Goal: Transaction & Acquisition: Purchase product/service

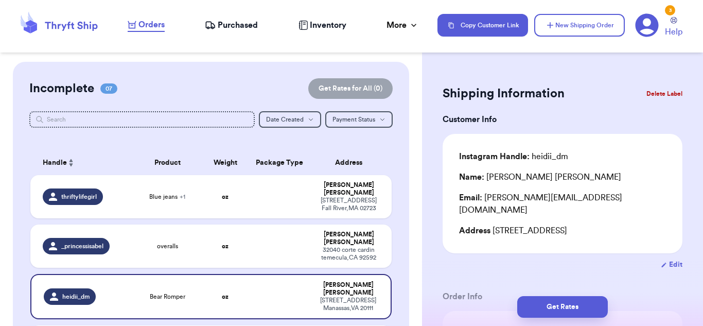
scroll to position [88, 0]
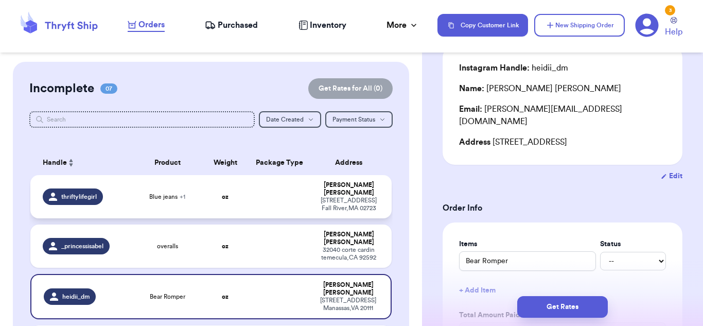
click at [315, 195] on td "[PERSON_NAME] [STREET_ADDRESS][PERSON_NAME]" at bounding box center [352, 196] width 80 height 43
type input "Blue jeans"
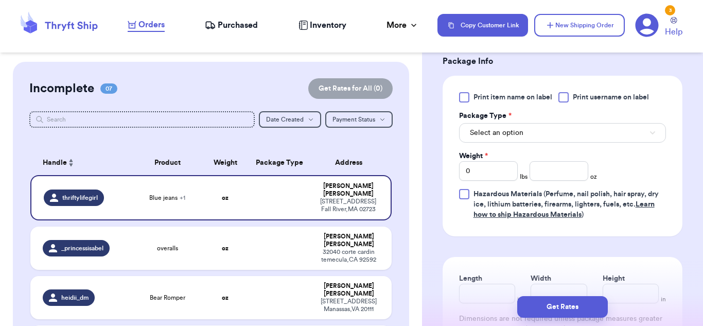
scroll to position [474, 0]
click at [531, 137] on button "Select an option" at bounding box center [562, 132] width 207 height 20
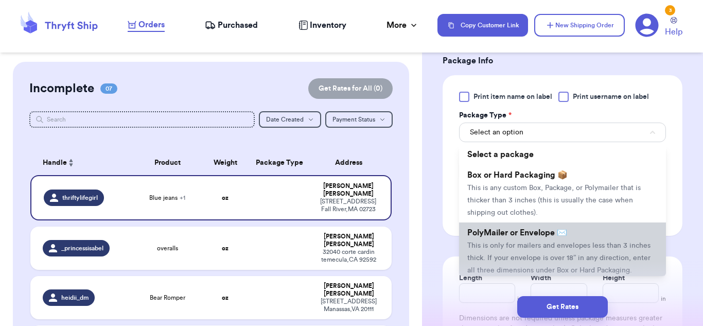
click at [534, 255] on span "This is only for mailers and envelopes less than 3 inches thick. If your envelo…" at bounding box center [558, 258] width 183 height 32
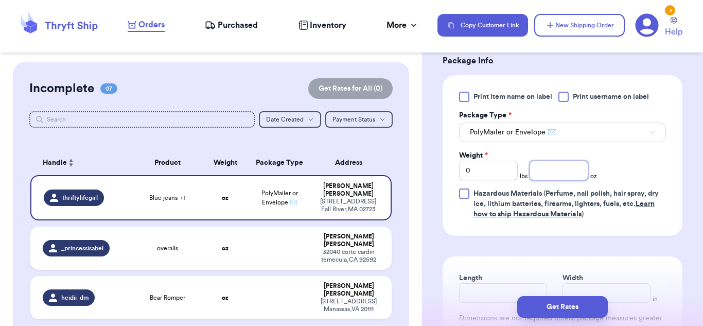
click at [576, 166] on input "number" at bounding box center [558, 170] width 59 height 20
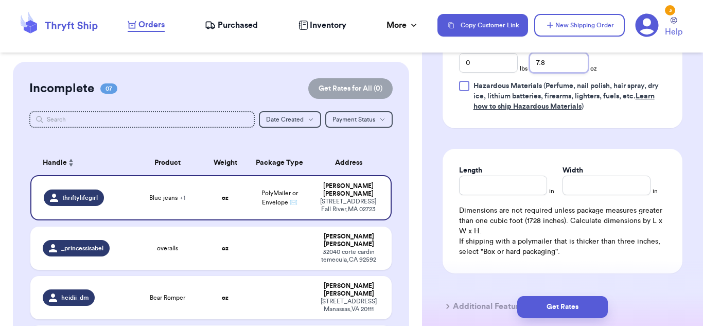
scroll to position [583, 0]
type input "7.8"
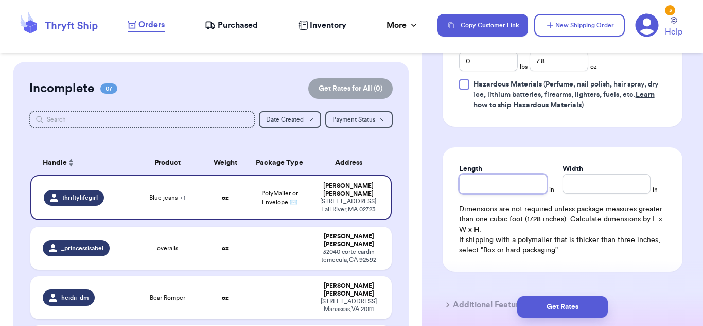
click at [479, 186] on input "Length" at bounding box center [503, 184] width 88 height 20
type input "10"
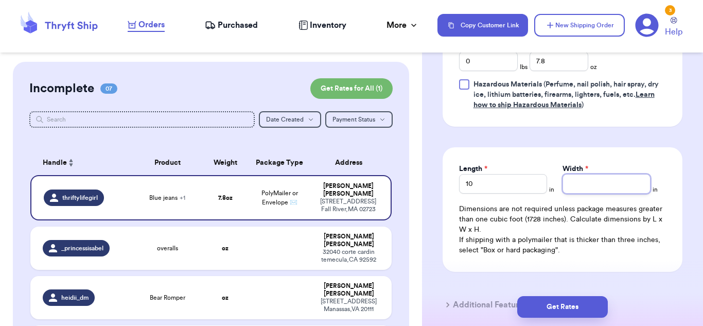
click at [584, 182] on input "Width *" at bounding box center [606, 184] width 88 height 20
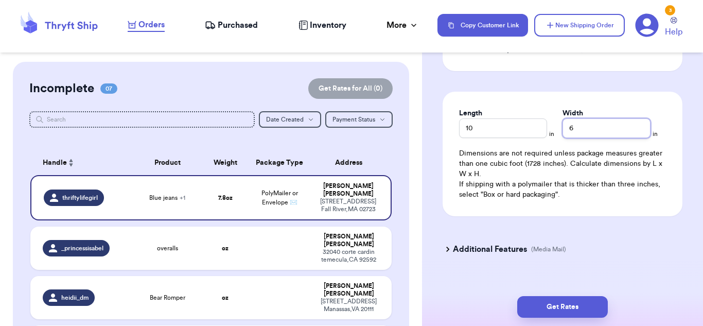
scroll to position [655, 0]
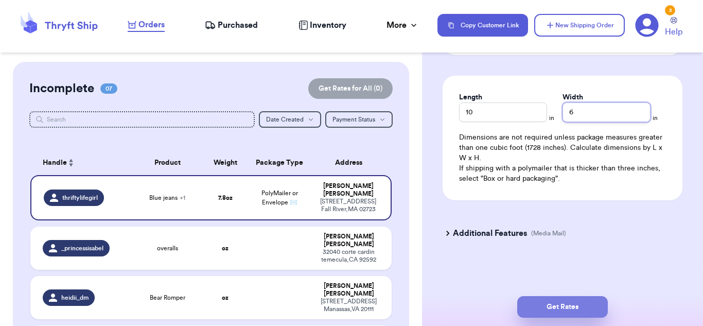
type input "6"
click at [571, 297] on button "Get Rates" at bounding box center [562, 307] width 91 height 22
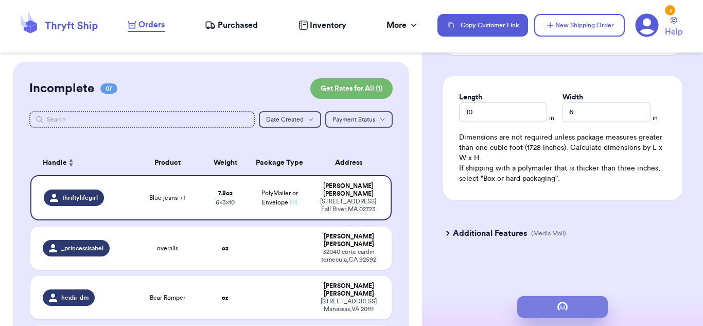
scroll to position [0, 0]
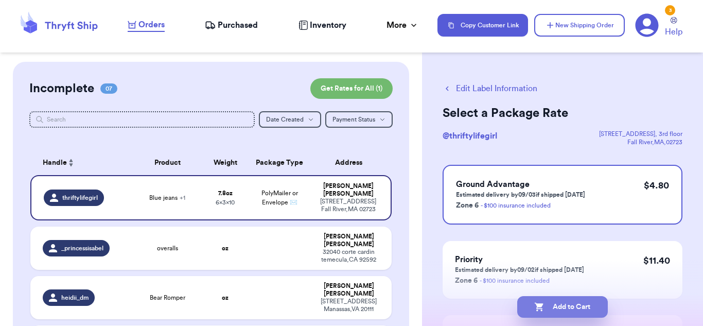
click at [577, 305] on button "Add to Cart" at bounding box center [562, 307] width 91 height 22
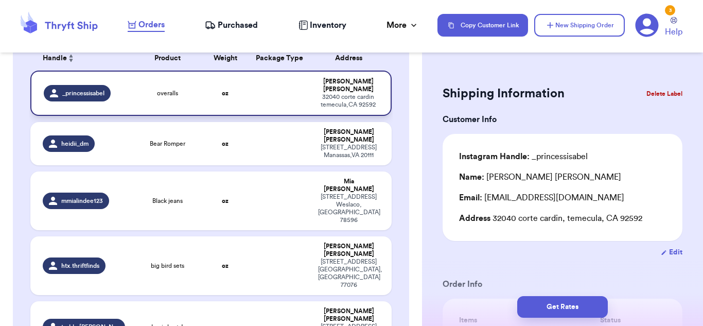
scroll to position [112, 0]
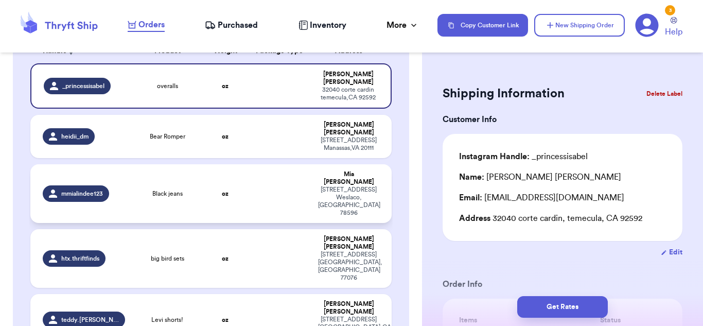
click at [286, 164] on td at bounding box center [279, 193] width 65 height 59
type input "Black jeans"
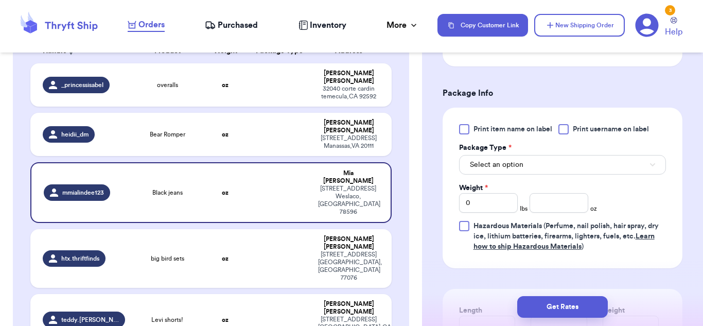
scroll to position [413, 0]
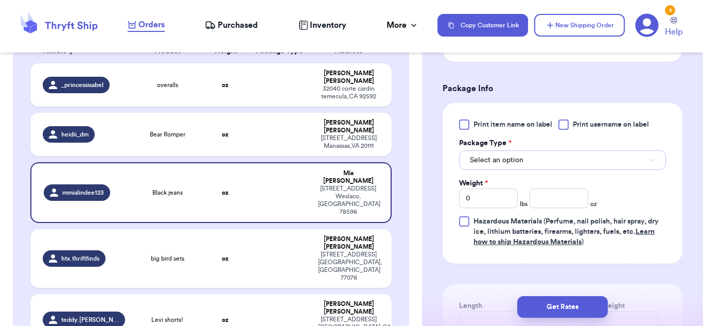
click at [583, 161] on button "Select an option" at bounding box center [562, 160] width 207 height 20
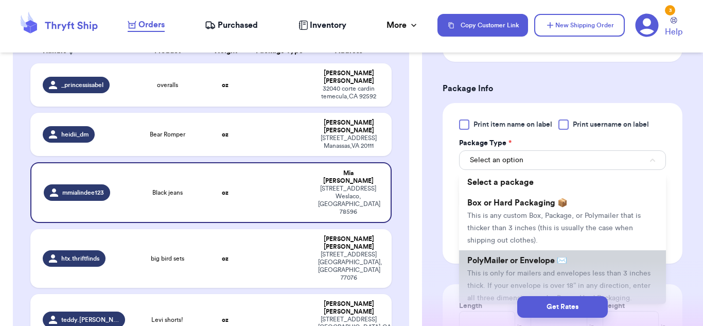
click at [586, 255] on li "PolyMailer or Envelope ✉️ This is only for mailers and envelopes less than 3 in…" at bounding box center [562, 279] width 207 height 58
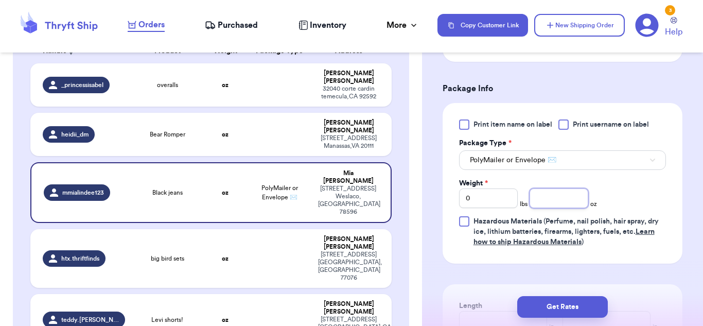
click at [568, 192] on input "number" at bounding box center [558, 198] width 59 height 20
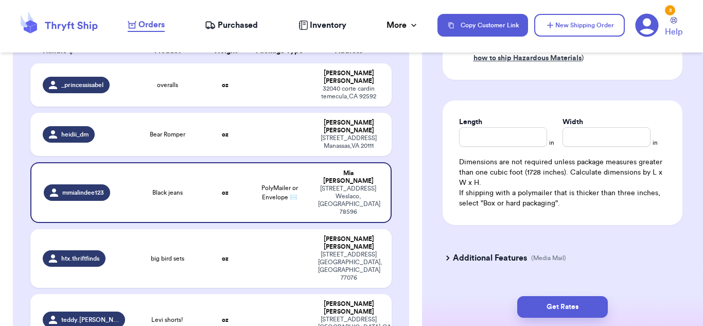
scroll to position [621, 0]
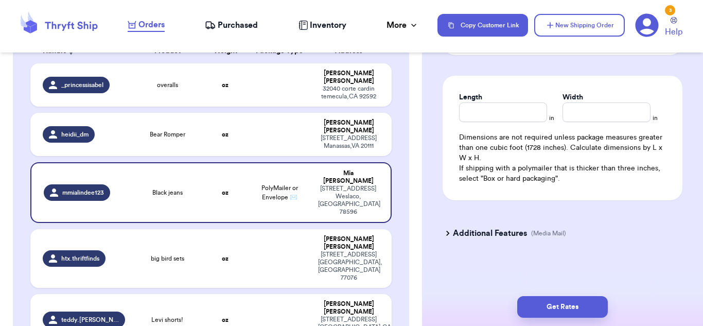
type input "9.5"
click at [485, 109] on input "Length" at bounding box center [503, 112] width 88 height 20
type input "10"
click at [601, 103] on input "Width *" at bounding box center [606, 112] width 88 height 20
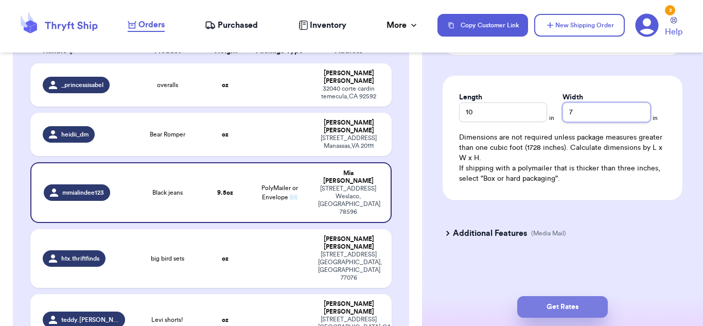
type input "7"
click at [546, 306] on button "Get Rates" at bounding box center [562, 307] width 91 height 22
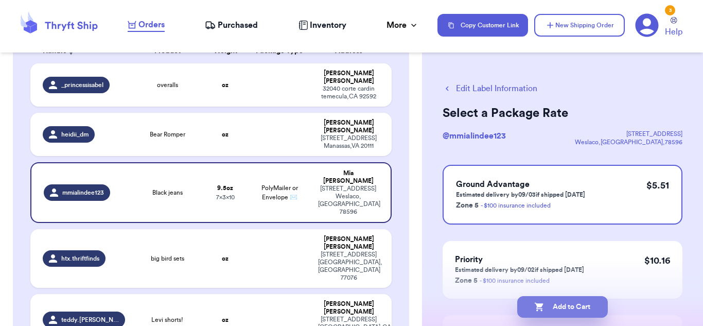
click at [551, 311] on button "Add to Cart" at bounding box center [562, 307] width 91 height 22
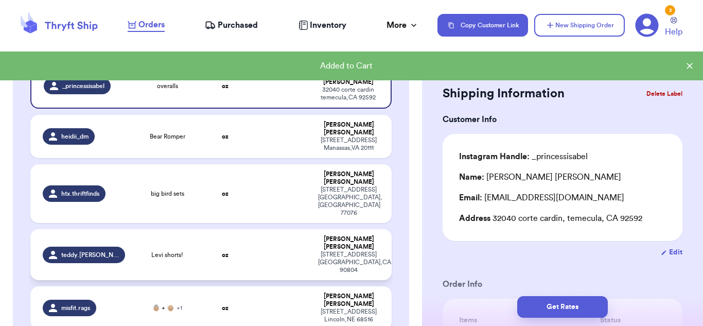
click at [275, 229] on td at bounding box center [279, 254] width 65 height 51
type input "Levi shorts!"
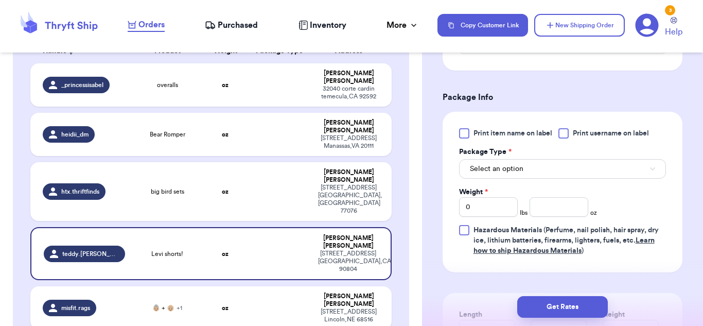
scroll to position [410, 0]
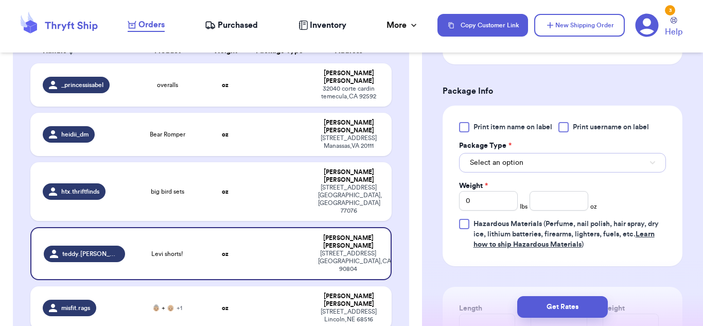
click at [527, 164] on button "Select an option" at bounding box center [562, 163] width 207 height 20
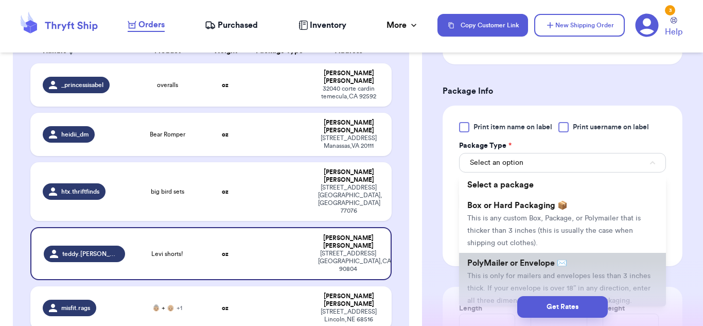
click at [587, 265] on li "PolyMailer or Envelope ✉️ This is only for mailers and envelopes less than 3 in…" at bounding box center [562, 282] width 207 height 58
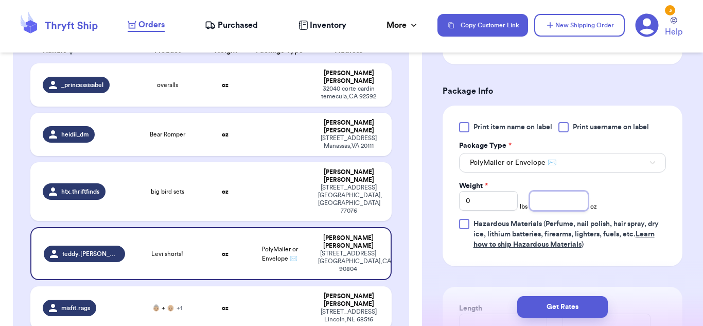
click at [543, 199] on input "number" at bounding box center [558, 201] width 59 height 20
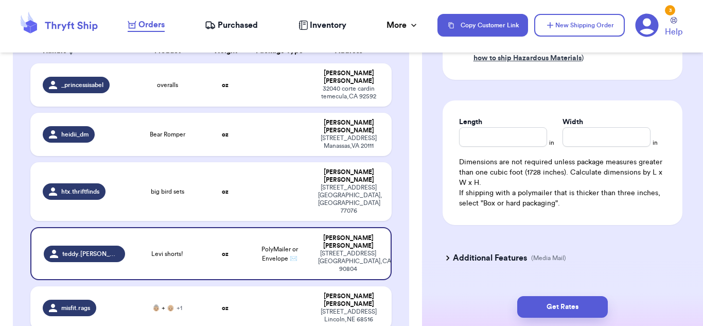
scroll to position [605, 0]
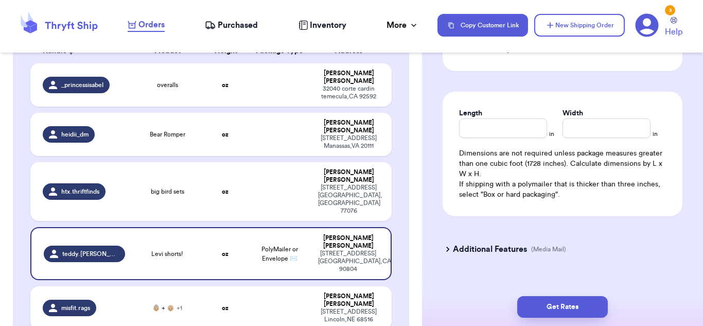
type input "7.6"
click at [489, 135] on input "Length" at bounding box center [503, 128] width 88 height 20
type input "10"
click at [611, 139] on div "Length * 10 in Width * in Dimensions are not required unless package measures g…" at bounding box center [562, 154] width 240 height 124
click at [608, 132] on input "Width *" at bounding box center [606, 128] width 88 height 20
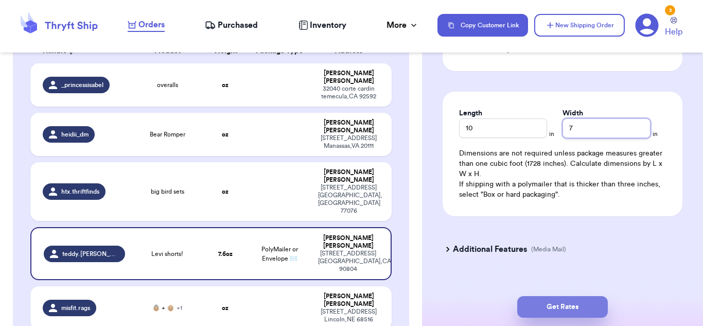
type input "7"
click at [587, 304] on button "Get Rates" at bounding box center [562, 307] width 91 height 22
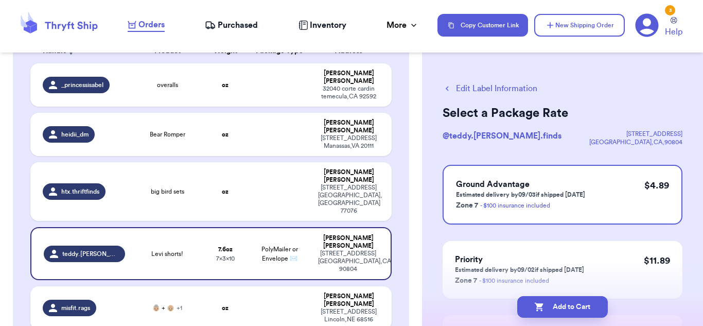
click at [587, 304] on button "Add to Cart" at bounding box center [562, 307] width 91 height 22
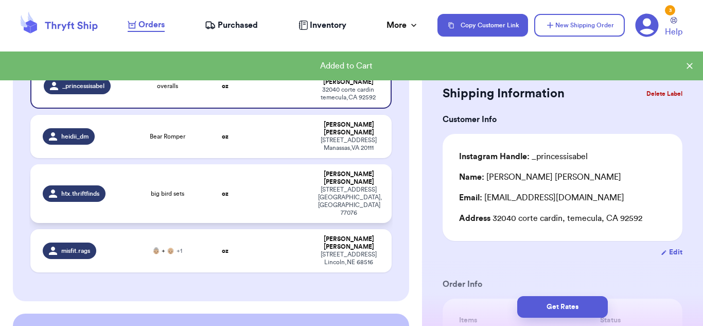
click at [315, 173] on td "[PERSON_NAME] [STREET_ADDRESS]" at bounding box center [352, 193] width 80 height 59
type input "big bird sets"
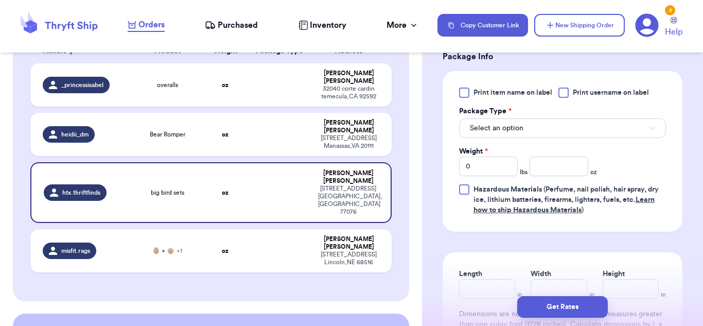
scroll to position [472, 0]
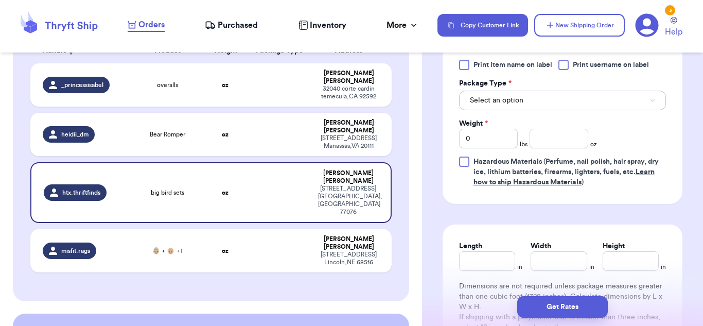
click at [597, 98] on button "Select an option" at bounding box center [562, 101] width 207 height 20
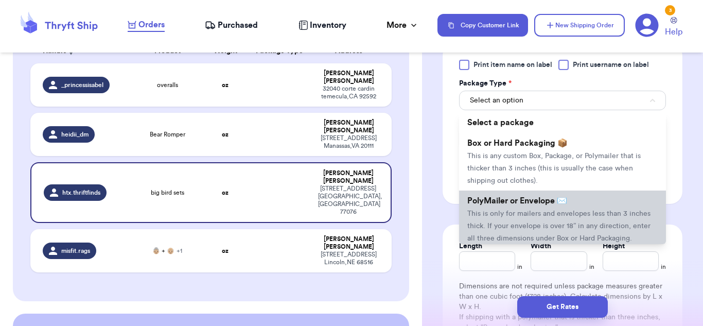
click at [579, 204] on li "PolyMailer or Envelope ✉️ This is only for mailers and envelopes less than 3 in…" at bounding box center [562, 219] width 207 height 58
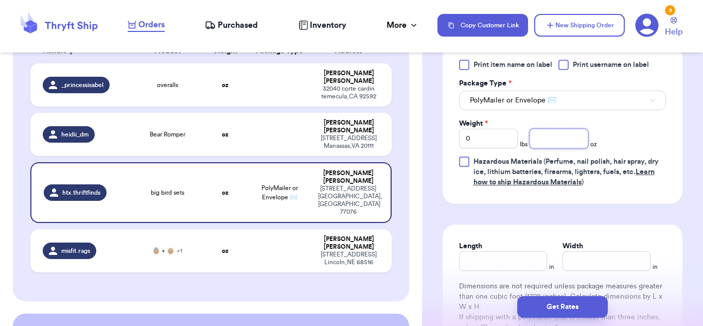
click at [553, 138] on input "number" at bounding box center [558, 139] width 59 height 20
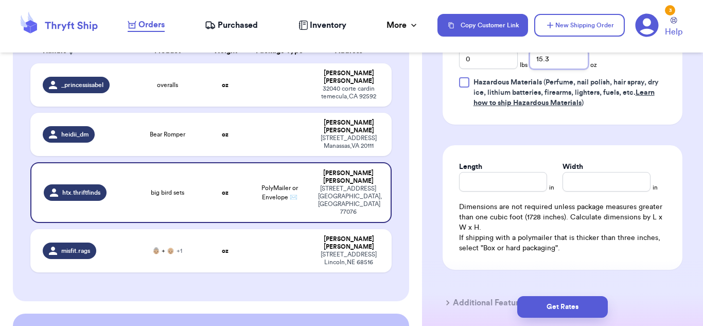
scroll to position [596, 0]
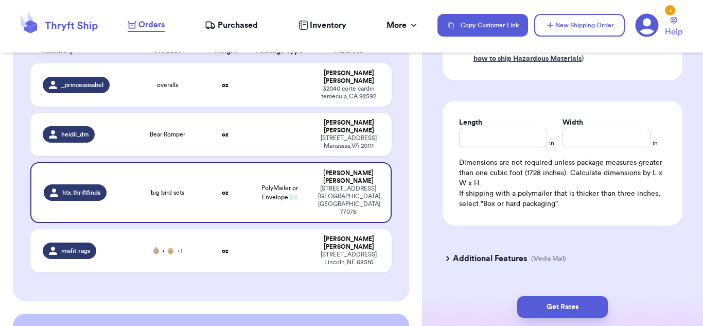
type input "15.3"
click at [497, 137] on input "Length" at bounding box center [503, 138] width 88 height 20
type input "13"
click at [594, 133] on input "Width *" at bounding box center [606, 138] width 88 height 20
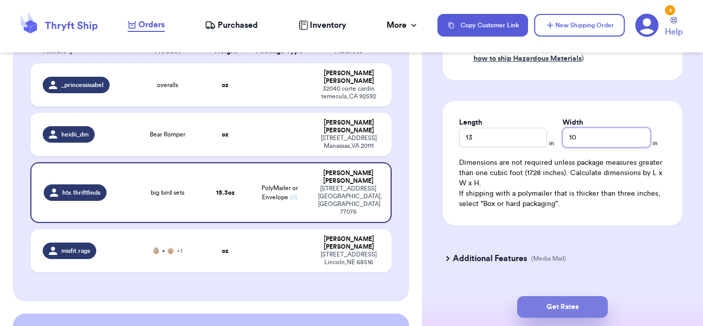
type input "10"
click at [554, 308] on button "Get Rates" at bounding box center [562, 307] width 91 height 22
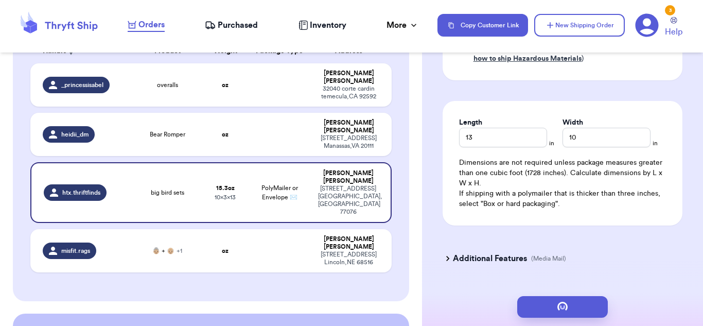
scroll to position [0, 0]
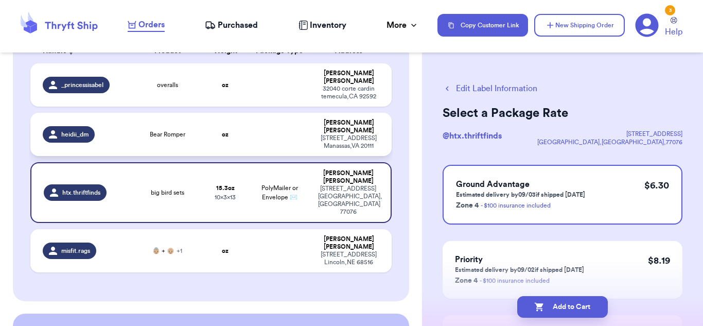
click at [322, 134] on div "[STREET_ADDRESS]" at bounding box center [348, 141] width 61 height 15
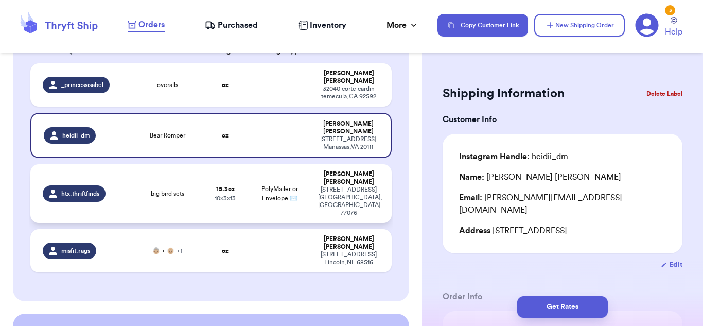
click at [321, 186] on div "[STREET_ADDRESS]" at bounding box center [348, 201] width 61 height 31
type input "big bird sets"
type input "15.3"
type input "13"
type input "10"
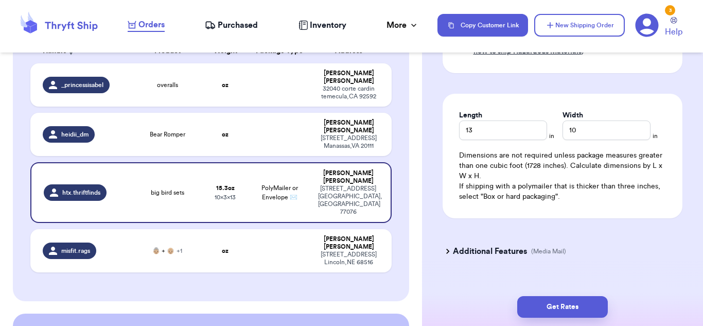
scroll to position [621, 0]
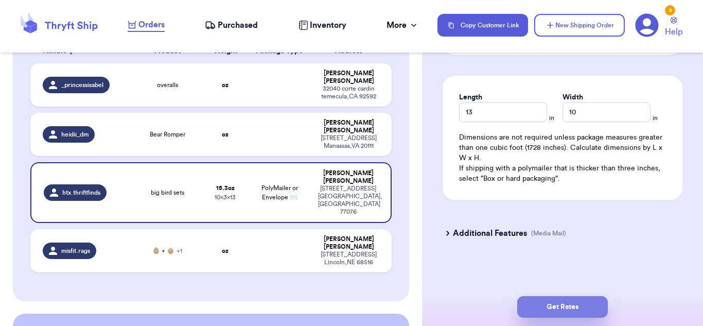
click at [572, 302] on button "Get Rates" at bounding box center [562, 307] width 91 height 22
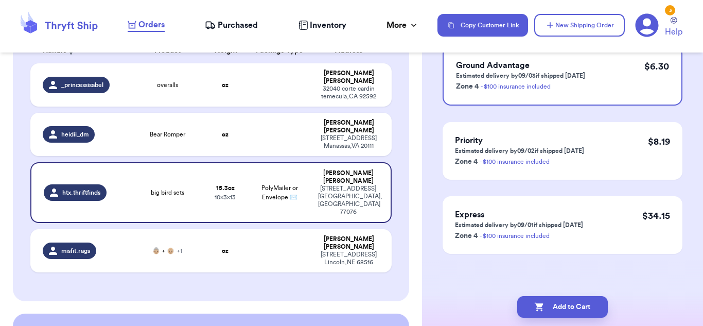
scroll to position [0, 0]
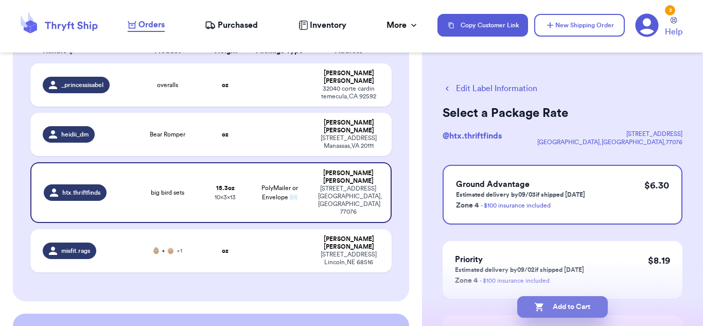
click at [572, 302] on button "Add to Cart" at bounding box center [562, 307] width 91 height 22
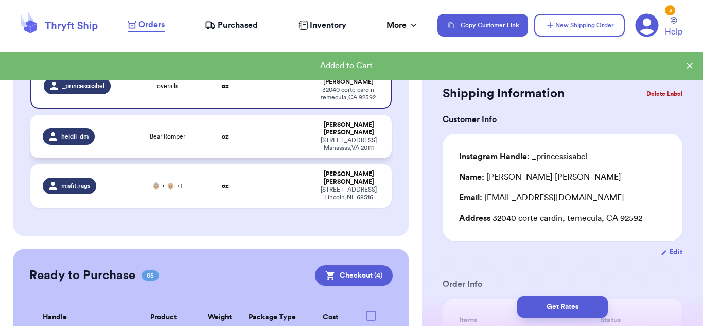
click at [295, 123] on td at bounding box center [279, 136] width 65 height 43
type input "Bear Romper"
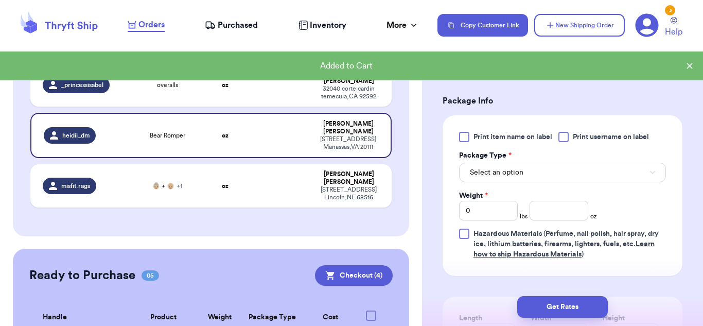
scroll to position [426, 0]
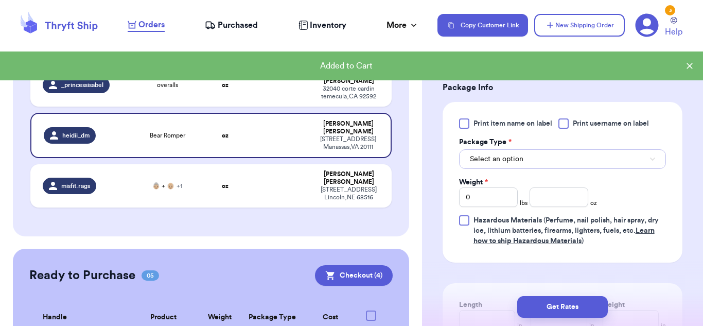
click at [540, 160] on button "Select an option" at bounding box center [562, 159] width 207 height 20
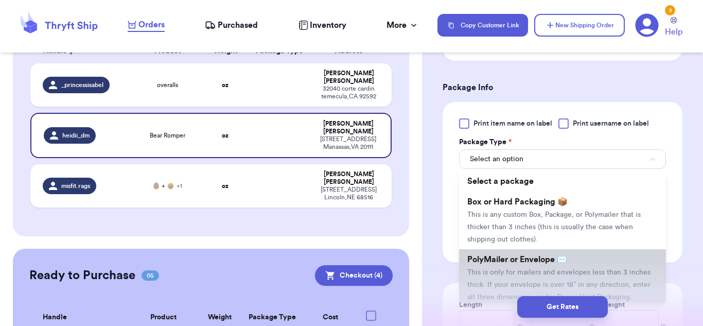
click at [548, 257] on span "PolyMailer or Envelope ✉️" at bounding box center [517, 259] width 100 height 8
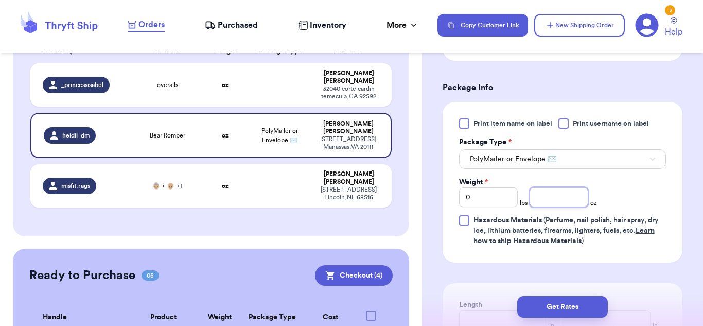
click at [553, 201] on input "number" at bounding box center [558, 197] width 59 height 20
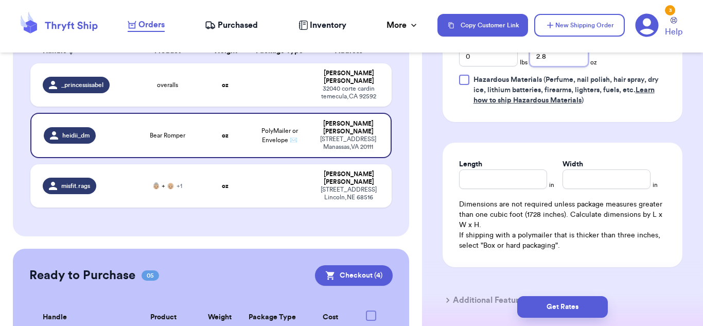
scroll to position [567, 0]
type input "2.8"
click at [539, 178] on input "Length" at bounding box center [503, 178] width 88 height 20
type input "10"
click at [604, 177] on input "Width *" at bounding box center [606, 178] width 88 height 20
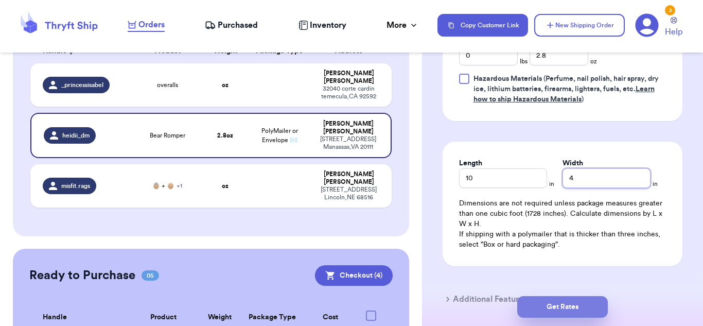
type input "4"
click at [594, 314] on button "Get Rates" at bounding box center [562, 307] width 91 height 22
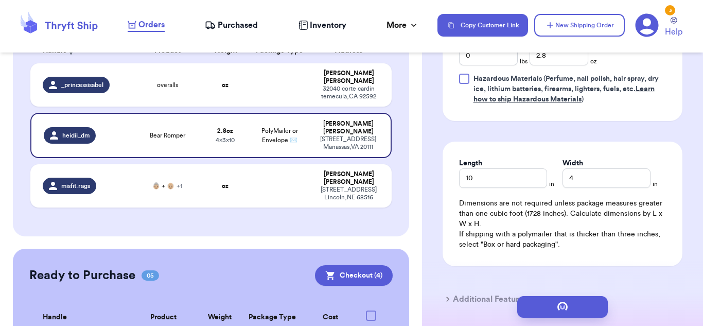
scroll to position [0, 0]
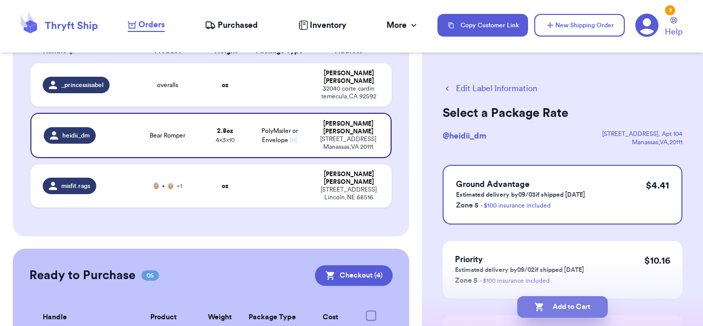
click at [566, 308] on button "Add to Cart" at bounding box center [562, 307] width 91 height 22
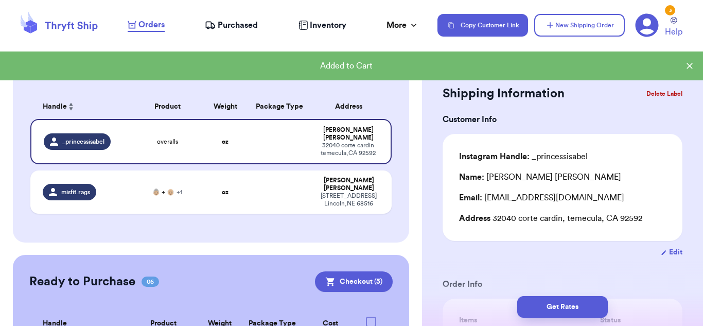
scroll to position [56, 0]
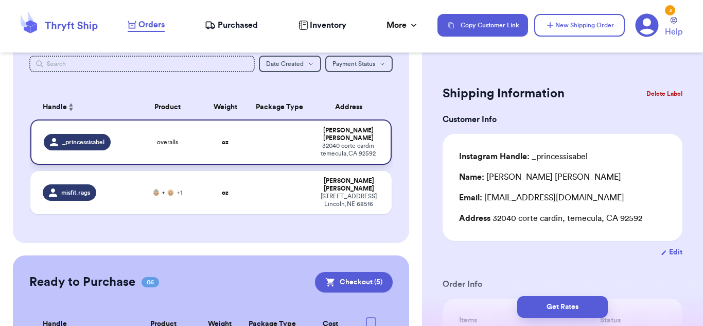
click at [299, 144] on td at bounding box center [279, 141] width 65 height 45
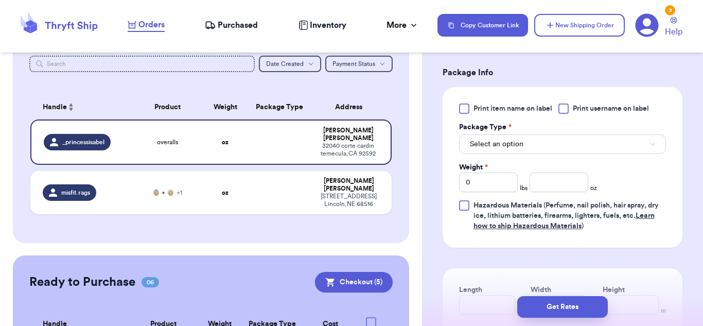
scroll to position [429, 0]
click at [543, 139] on button "Select an option" at bounding box center [562, 143] width 207 height 20
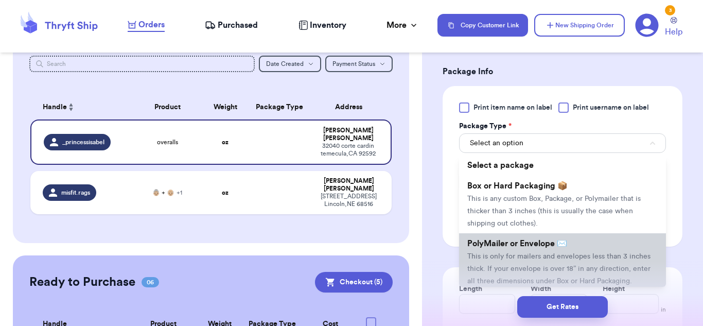
click at [555, 241] on span "PolyMailer or Envelope ✉️" at bounding box center [517, 243] width 100 height 8
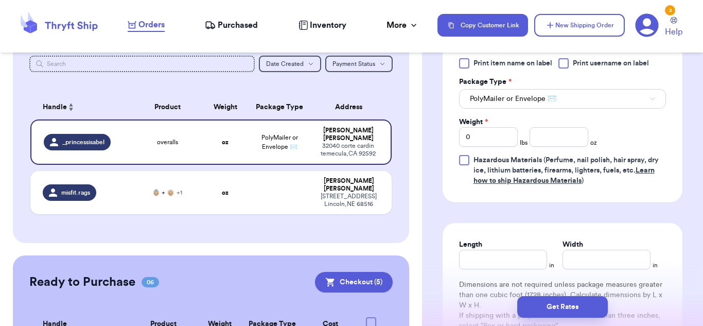
scroll to position [481, 0]
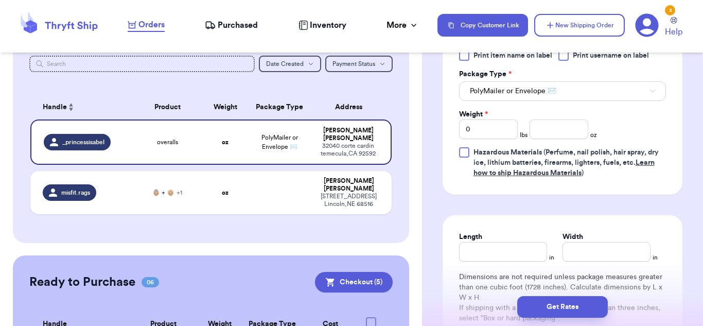
click at [549, 142] on div "Print item name on label Print username on label Package Type * PolyMailer or E…" at bounding box center [562, 114] width 207 height 128
click at [548, 136] on input "number" at bounding box center [558, 129] width 59 height 20
type input "8.7"
click at [504, 251] on input "Length" at bounding box center [503, 252] width 88 height 20
type input "10"
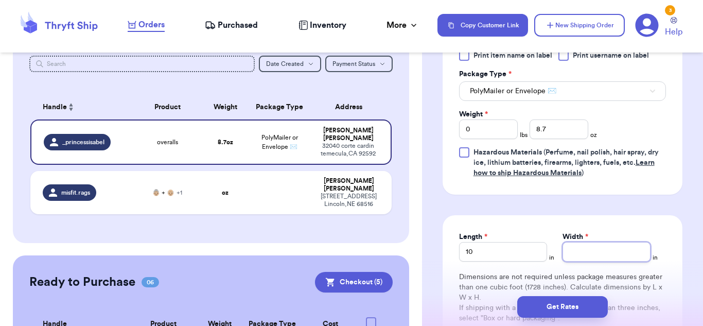
click at [567, 252] on input "Width *" at bounding box center [606, 252] width 88 height 20
type input "6"
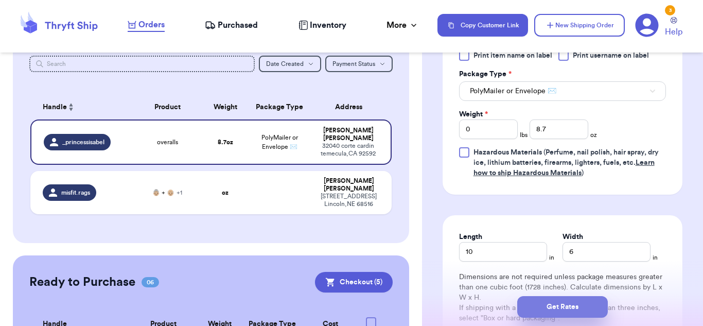
click at [576, 303] on button "Get Rates" at bounding box center [562, 307] width 91 height 22
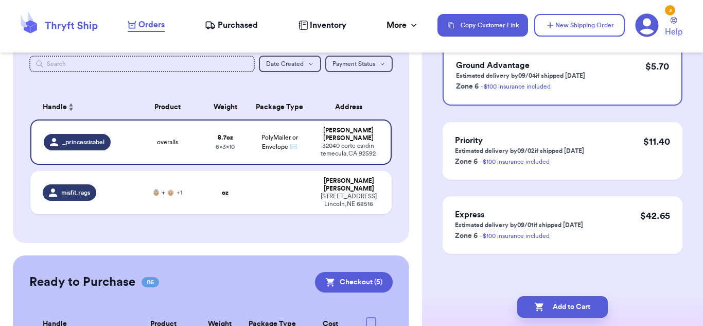
scroll to position [0, 0]
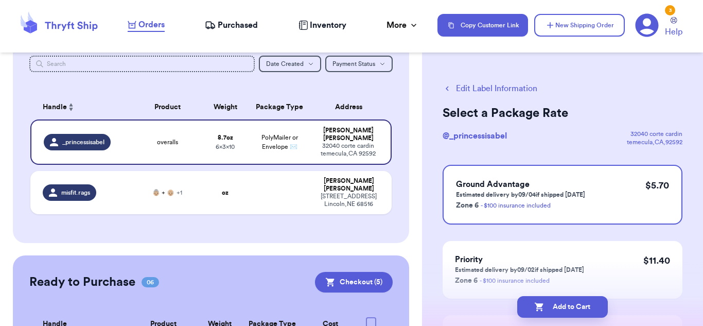
click at [576, 303] on button "Add to Cart" at bounding box center [562, 307] width 91 height 22
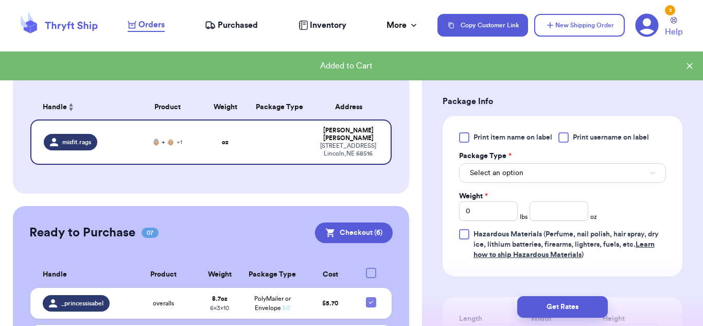
scroll to position [452, 0]
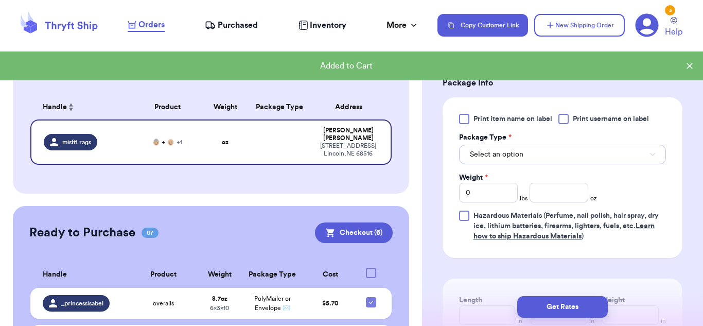
click at [548, 146] on button "Select an option" at bounding box center [562, 155] width 207 height 20
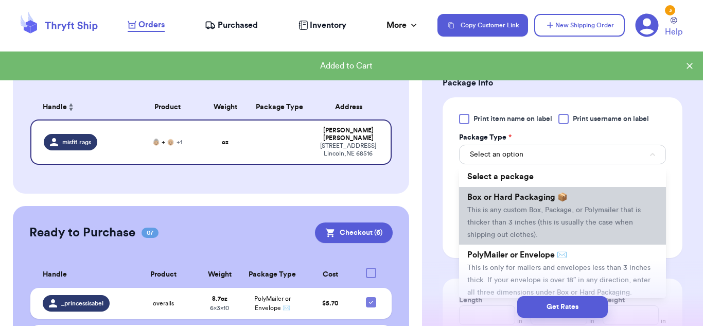
click at [546, 202] on li "Box or Hard Packaging 📦 This is any custom Box, Package, or Polymailer that is …" at bounding box center [562, 216] width 207 height 58
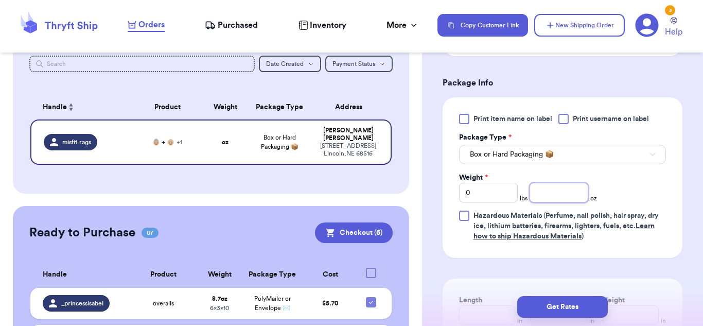
click at [546, 202] on input "number" at bounding box center [558, 193] width 59 height 20
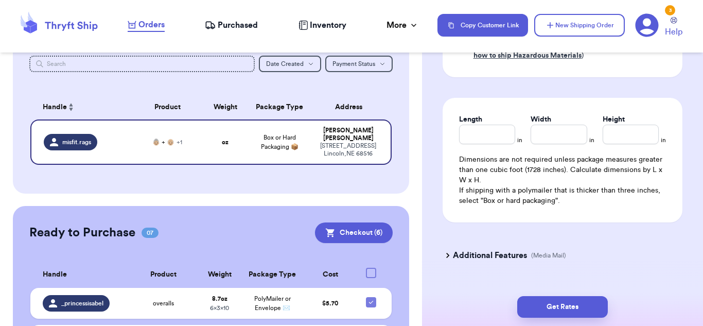
scroll to position [636, 0]
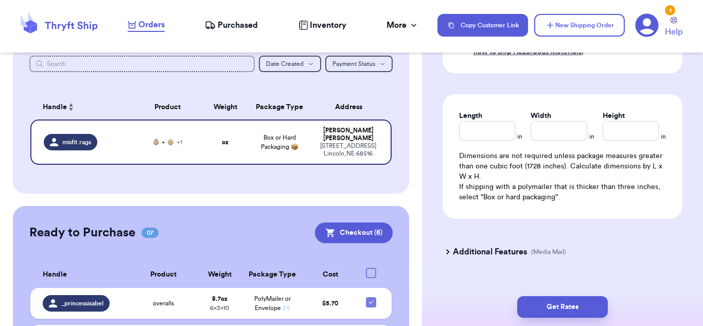
type input "9.8"
click at [474, 135] on input "Length" at bounding box center [487, 131] width 56 height 20
type input "7.5"
click at [571, 128] on input "Width *" at bounding box center [558, 131] width 56 height 20
type input "6"
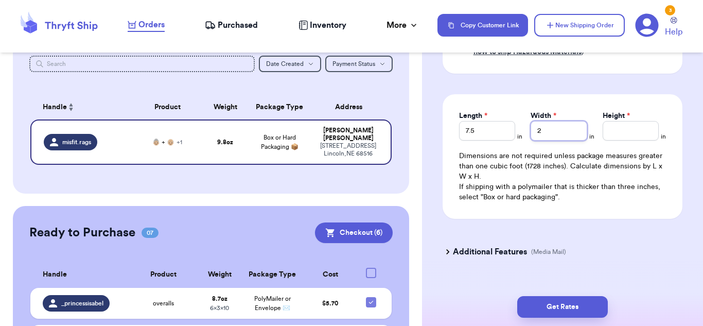
type input "2"
click at [611, 127] on input "Height *" at bounding box center [630, 131] width 56 height 20
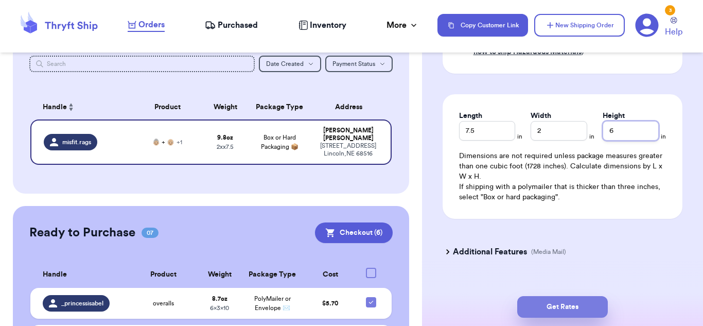
type input "6"
click at [581, 306] on button "Get Rates" at bounding box center [562, 307] width 91 height 22
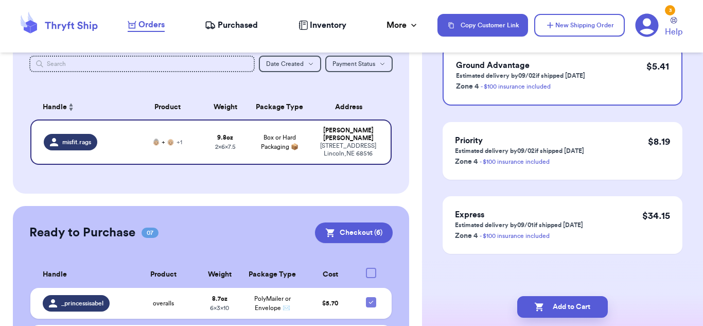
scroll to position [0, 0]
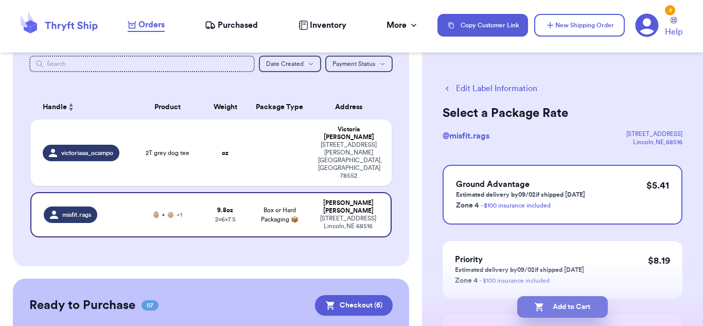
click at [578, 297] on button "Add to Cart" at bounding box center [562, 307] width 91 height 22
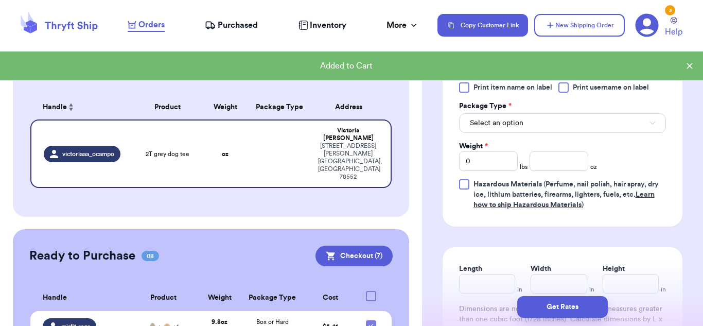
scroll to position [453, 0]
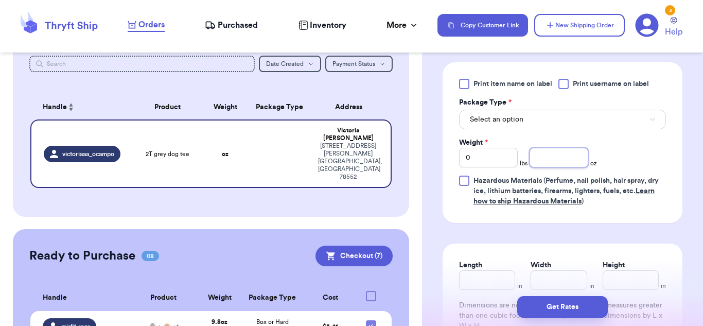
click at [560, 159] on input "number" at bounding box center [558, 158] width 59 height 20
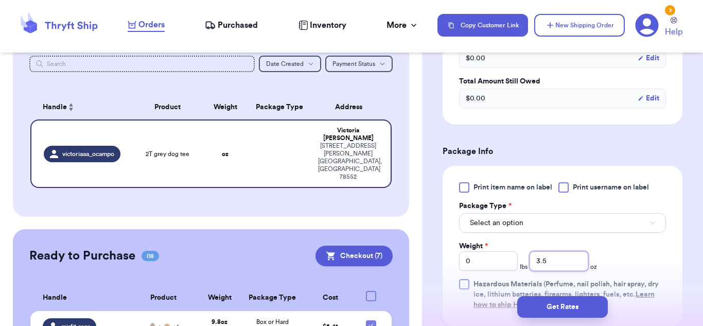
scroll to position [349, 0]
click at [533, 219] on button "Select an option" at bounding box center [562, 223] width 207 height 20
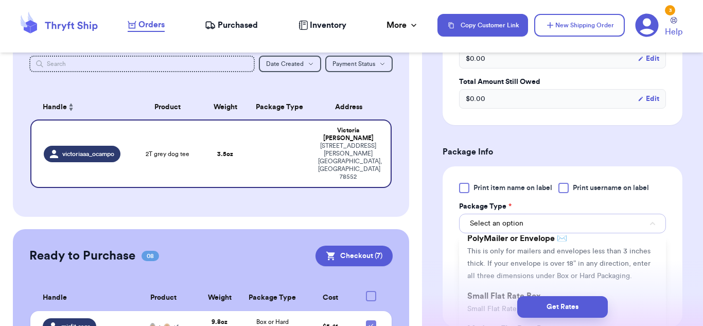
scroll to position [86, 0]
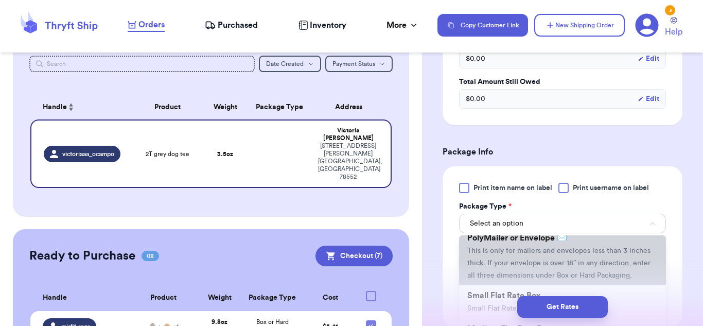
click at [544, 257] on li "PolyMailer or Envelope ✉️ This is only for mailers and envelopes less than 3 in…" at bounding box center [562, 256] width 207 height 58
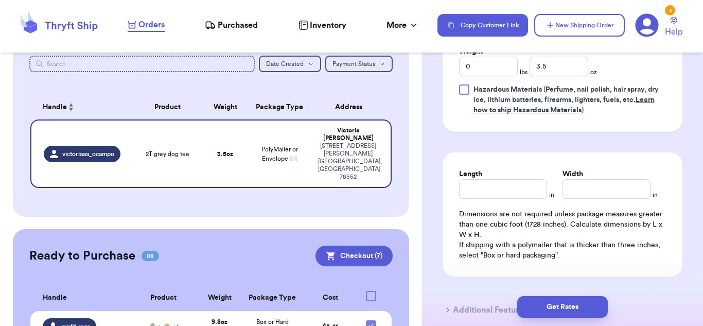
scroll to position [545, 0]
click at [549, 67] on input "3.5" at bounding box center [558, 66] width 59 height 20
type input "3.2"
click at [516, 193] on input "Length" at bounding box center [503, 188] width 88 height 20
type input "10"
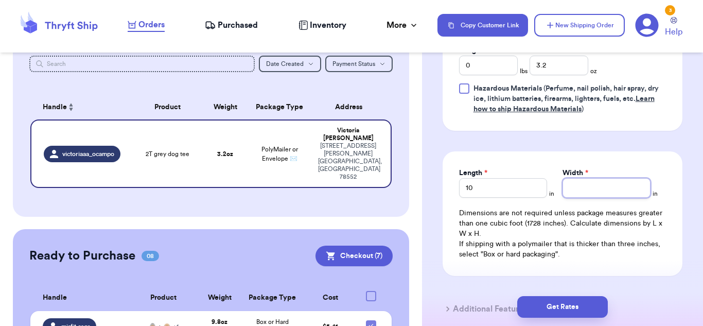
click at [622, 189] on input "Width *" at bounding box center [606, 188] width 88 height 20
type input "6"
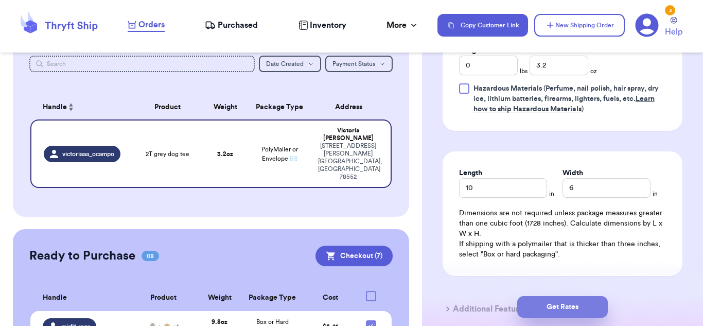
click at [584, 300] on button "Get Rates" at bounding box center [562, 307] width 91 height 22
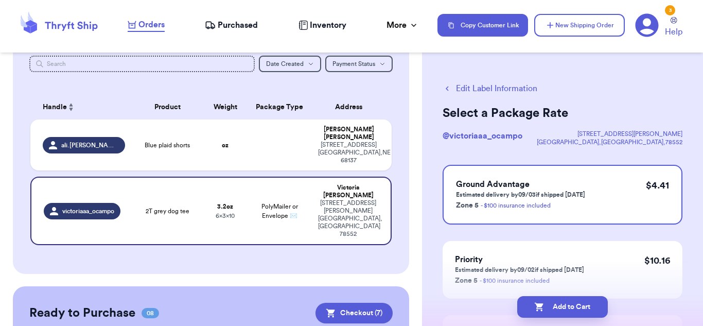
click at [584, 300] on button "Add to Cart" at bounding box center [562, 307] width 91 height 22
click at [543, 322] on div "Add to Cart" at bounding box center [562, 307] width 281 height 38
click at [541, 309] on icon "button" at bounding box center [539, 306] width 10 height 10
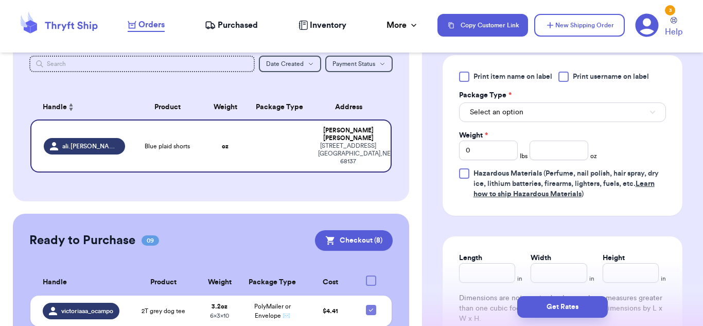
scroll to position [485, 0]
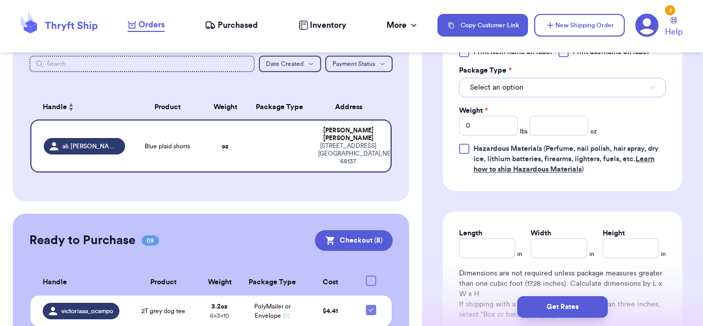
click at [543, 94] on button "Select an option" at bounding box center [562, 88] width 207 height 20
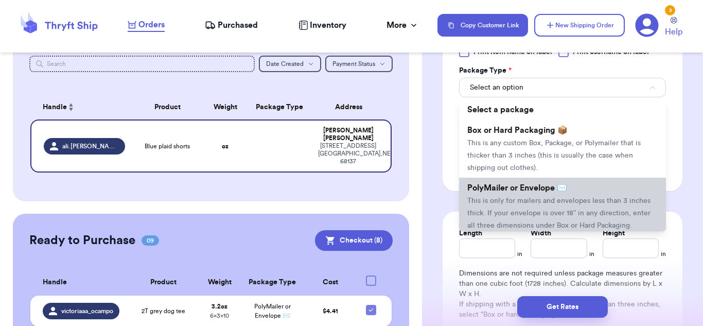
click at [557, 211] on span "This is only for mailers and envelopes less than 3 inches thick. If your envelo…" at bounding box center [558, 213] width 183 height 32
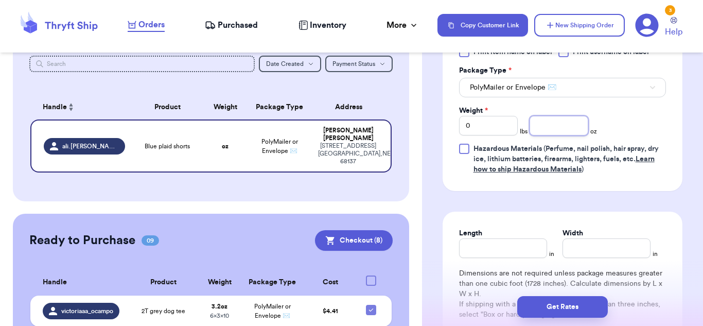
click at [564, 133] on input "number" at bounding box center [558, 126] width 59 height 20
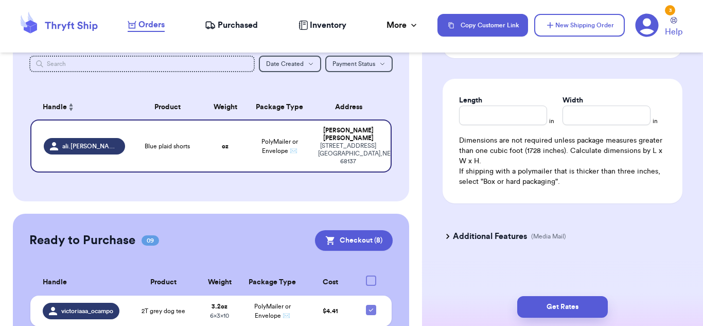
scroll to position [607, 0]
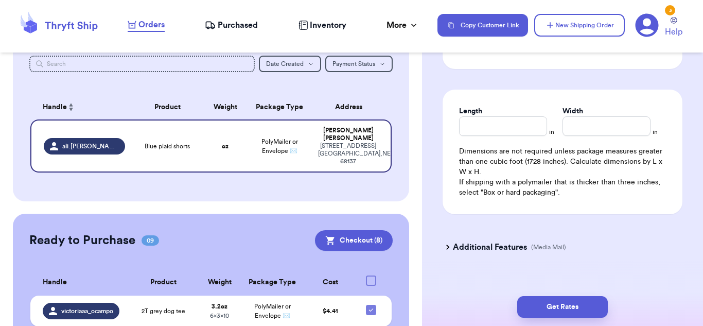
type input "1.910"
click at [507, 124] on input "Length" at bounding box center [503, 126] width 88 height 20
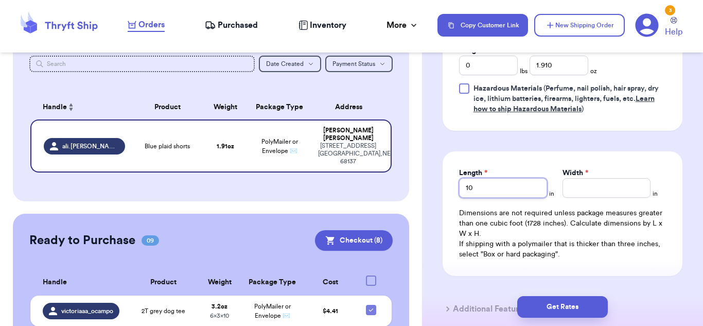
scroll to position [543, 0]
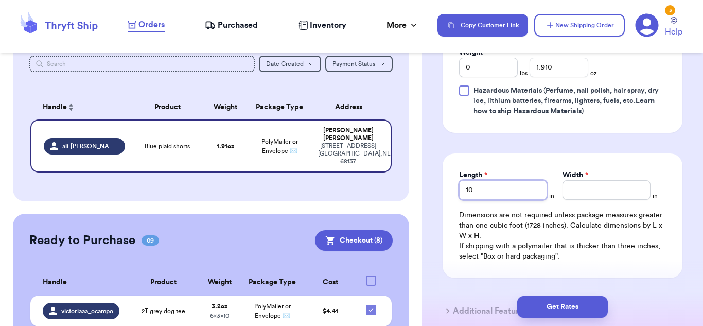
type input "10"
click at [564, 61] on input "1.910" at bounding box center [558, 68] width 59 height 20
type input "1.9"
click at [590, 184] on input "Width *" at bounding box center [606, 190] width 88 height 20
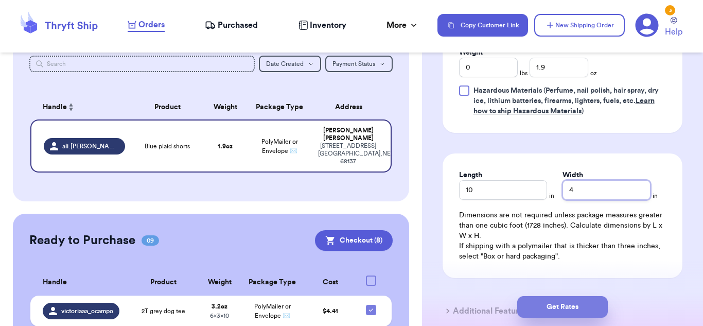
type input "4"
click at [576, 306] on button "Get Rates" at bounding box center [562, 307] width 91 height 22
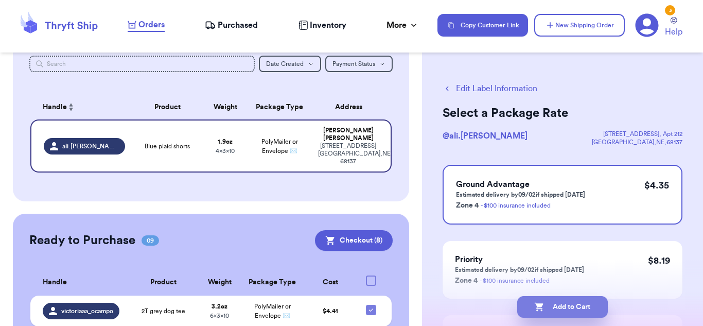
click at [582, 311] on button "Add to Cart" at bounding box center [562, 307] width 91 height 22
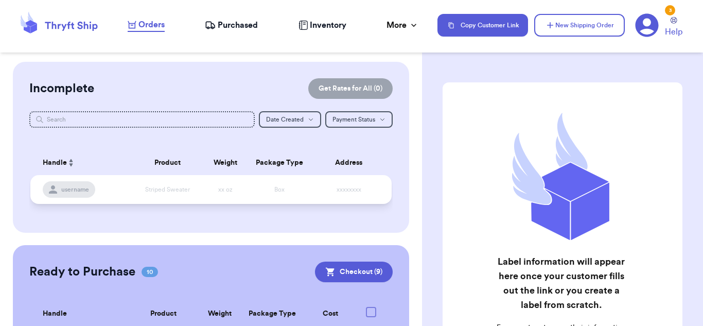
click at [343, 144] on table "Handle Product Weight Package Type Address username Striped Sweater xx oz Box x…" at bounding box center [210, 180] width 363 height 72
